Goal: Information Seeking & Learning: Learn about a topic

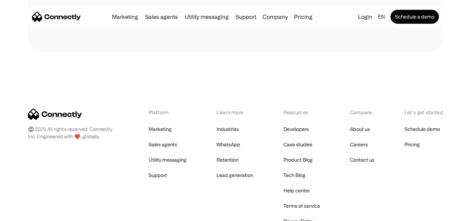
scroll to position [3943, 0]
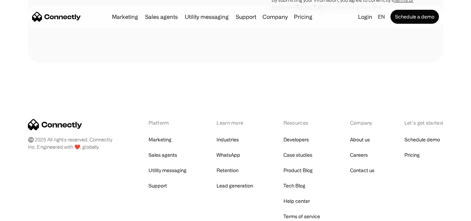
drag, startPoint x: 84, startPoint y: 89, endPoint x: 47, endPoint y: 88, distance: 36.9
click at [47, 119] on div "Platform Marketing Sales agents Utility messaging Support Learn more Industries…" at bounding box center [235, 177] width 415 height 117
click at [107, 129] on div "Platform Marketing Sales agents Utility messaging Support Learn more Industries…" at bounding box center [235, 177] width 415 height 117
drag, startPoint x: 91, startPoint y: 102, endPoint x: 36, endPoint y: 110, distance: 55.1
click at [36, 119] on div "Platform Marketing Sales agents Utility messaging Support Learn more Industries…" at bounding box center [235, 177] width 415 height 117
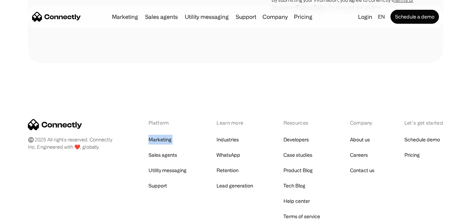
click at [31, 119] on div "Platform Marketing Sales agents Utility messaging Support Learn more Industries…" at bounding box center [235, 177] width 415 height 117
drag, startPoint x: 62, startPoint y: 100, endPoint x: 94, endPoint y: 114, distance: 34.2
click at [105, 119] on div "Platform Marketing Sales agents Utility messaging Support Learn more Industries…" at bounding box center [235, 177] width 415 height 117
click at [93, 119] on div "Platform Marketing Sales agents Utility messaging Support Learn more Industries…" at bounding box center [235, 177] width 415 height 117
click at [93, 135] on div "Platform Marketing Sales agents Utility messaging Support Learn more Industries…" at bounding box center [235, 177] width 415 height 117
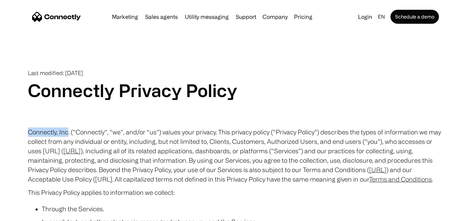
drag, startPoint x: 67, startPoint y: 133, endPoint x: 29, endPoint y: 133, distance: 37.6
click at [29, 133] on p "Connectly, Inc. (“Connectly”, “we”, and/or “us”) values your privacy. This priv…" at bounding box center [235, 155] width 415 height 56
copy p "Connectly, Inc"
drag, startPoint x: 78, startPoint y: 151, endPoint x: 43, endPoint y: 152, distance: 34.9
click at [43, 152] on p "Connectly, Inc. (“Connectly”, “we”, and/or “us”) values your privacy. This priv…" at bounding box center [235, 155] width 415 height 56
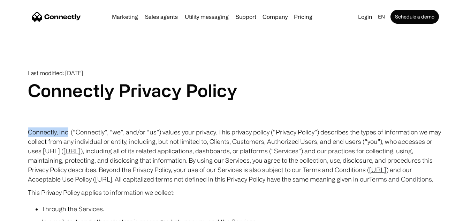
copy p "[URL]"
